Goal: Navigation & Orientation: Find specific page/section

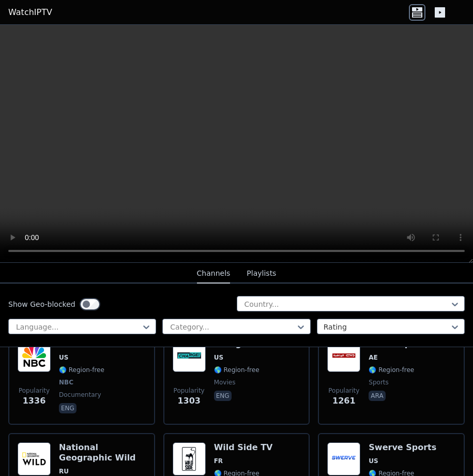
scroll to position [1703, 0]
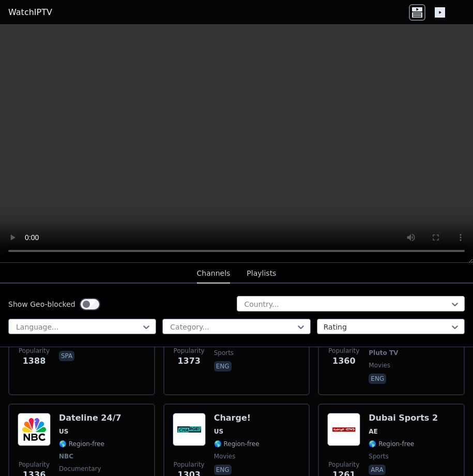
click at [322, 306] on div at bounding box center [347, 304] width 207 height 10
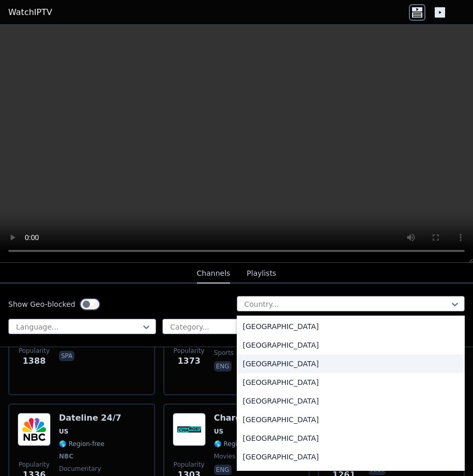
scroll to position [517, 0]
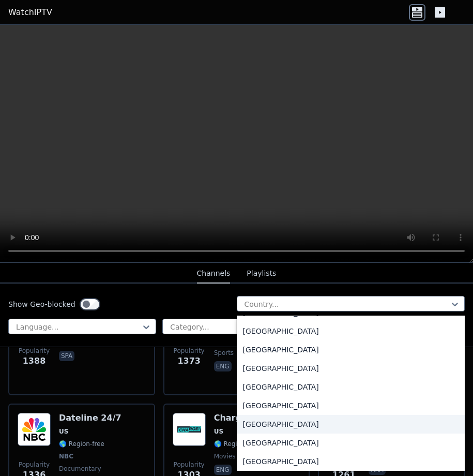
click at [264, 421] on div "[GEOGRAPHIC_DATA]" at bounding box center [351, 424] width 229 height 19
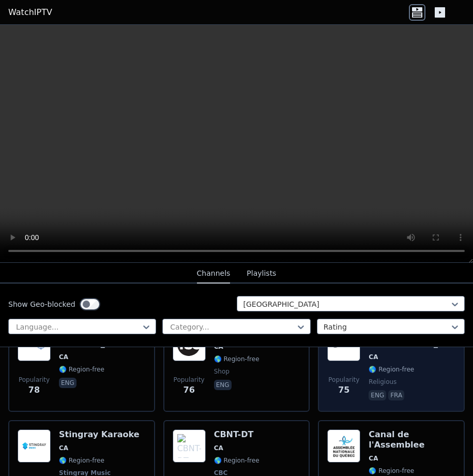
scroll to position [1241, 0]
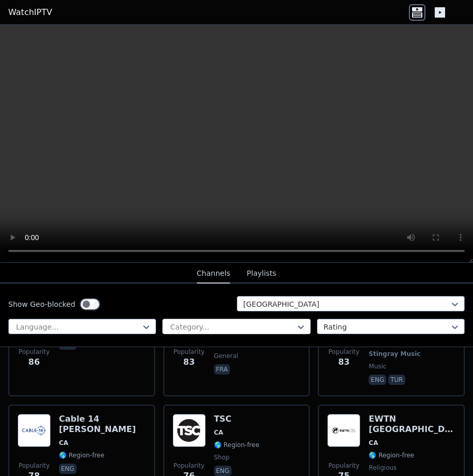
click at [214, 326] on div at bounding box center [232, 327] width 126 height 10
click at [129, 322] on div "Language..." at bounding box center [82, 327] width 148 height 16
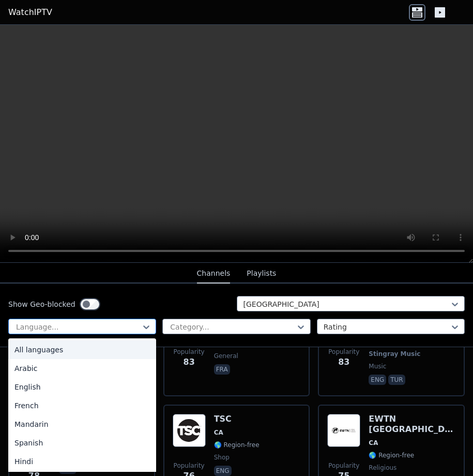
click at [129, 322] on div at bounding box center [78, 327] width 126 height 10
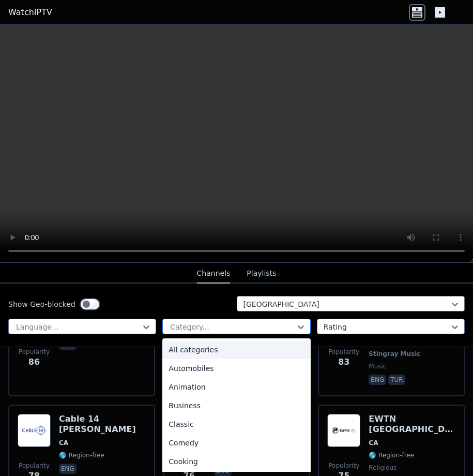
click at [169, 324] on input "text" at bounding box center [170, 327] width 2 height 10
click at [124, 321] on div "Language..." at bounding box center [82, 327] width 148 height 16
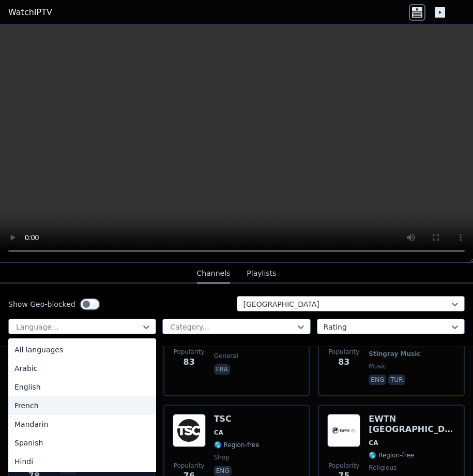
click at [48, 409] on div "French" at bounding box center [82, 405] width 148 height 19
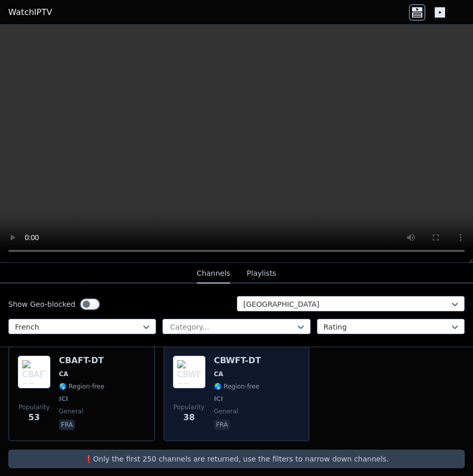
scroll to position [744, 0]
drag, startPoint x: 212, startPoint y: 403, endPoint x: 208, endPoint y: 396, distance: 7.9
